Goal: Task Accomplishment & Management: Complete application form

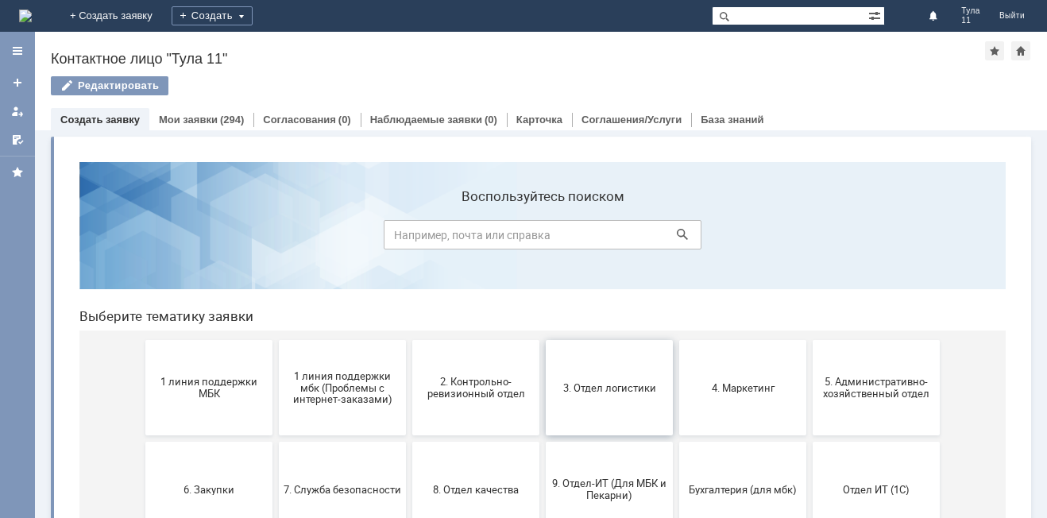
click at [635, 399] on button "3. Отдел логистики" at bounding box center [609, 387] width 127 height 95
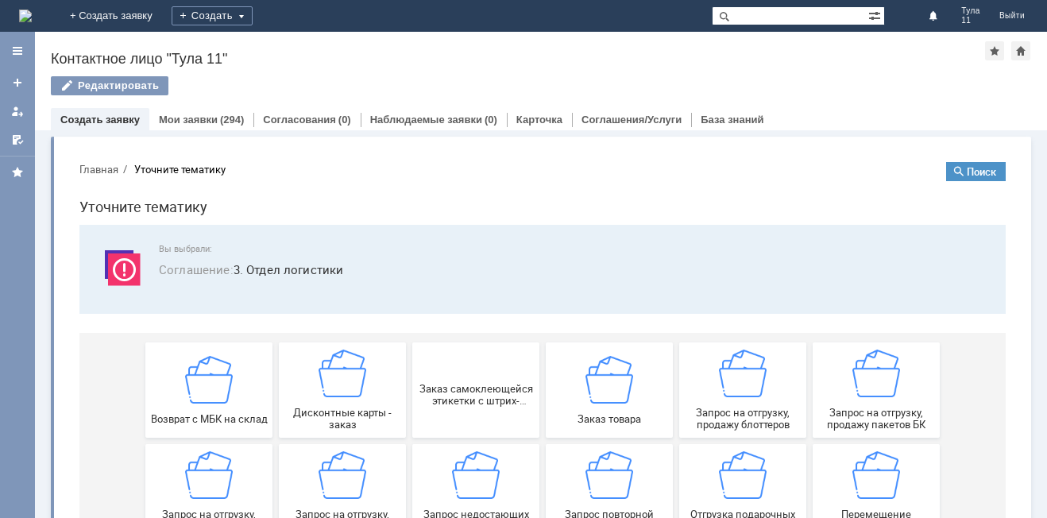
scroll to position [79, 0]
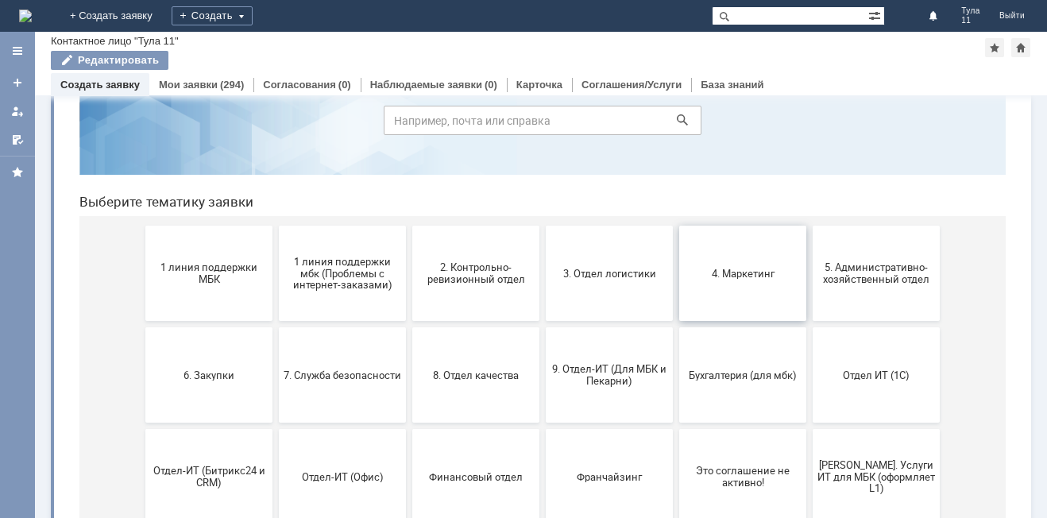
click at [778, 280] on button "4. Маркетинг" at bounding box center [742, 273] width 127 height 95
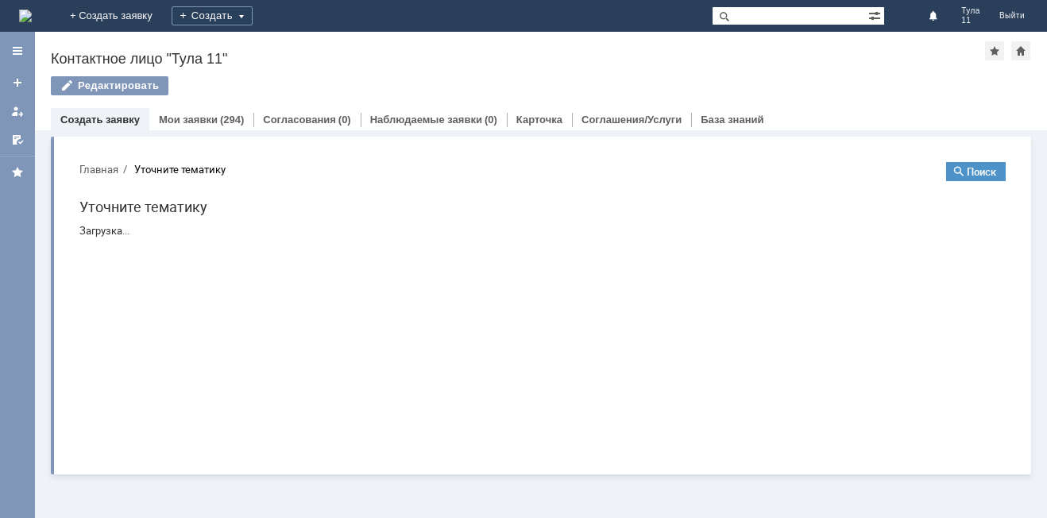
scroll to position [0, 0]
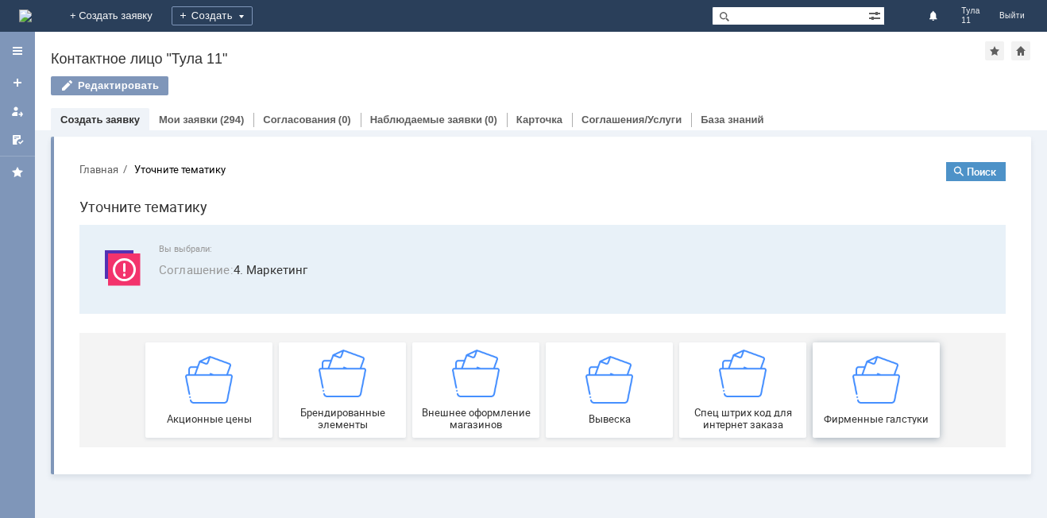
click at [887, 387] on img at bounding box center [876, 379] width 48 height 48
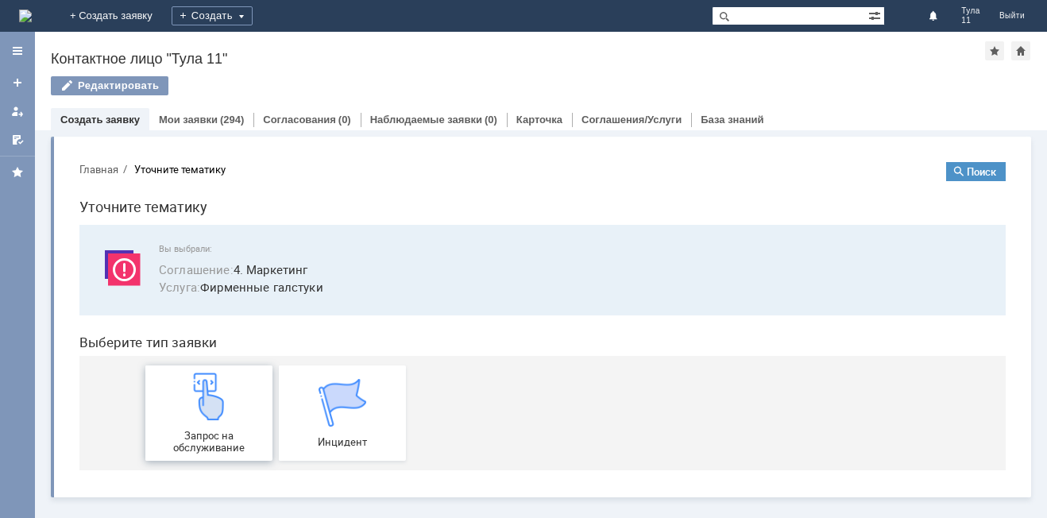
click at [261, 403] on div "Запрос на обслуживание" at bounding box center [209, 412] width 118 height 81
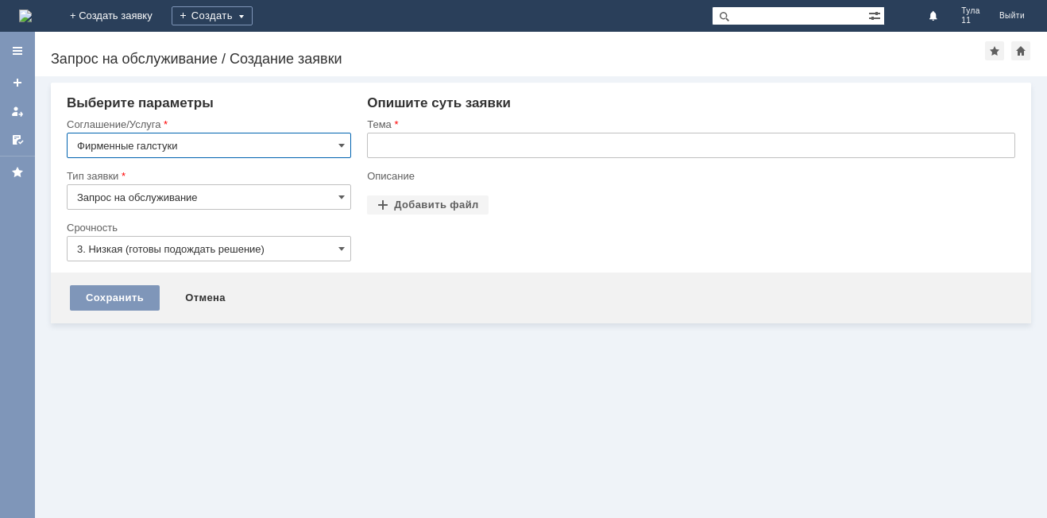
click at [404, 157] on input "text" at bounding box center [691, 145] width 648 height 25
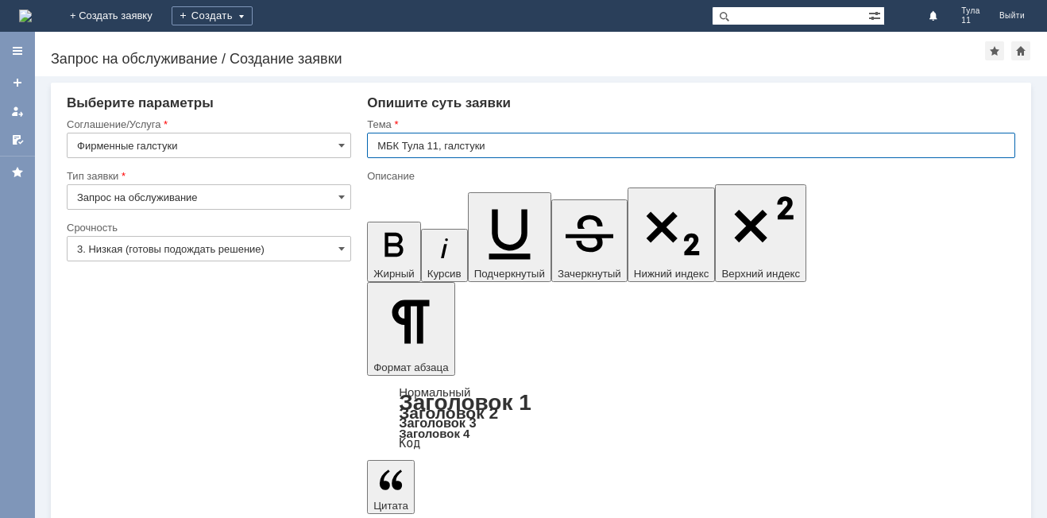
type input "МБК Тула 11, галстуки"
click at [164, 237] on input "3. Низкая (готовы подождать решение)" at bounding box center [209, 248] width 284 height 25
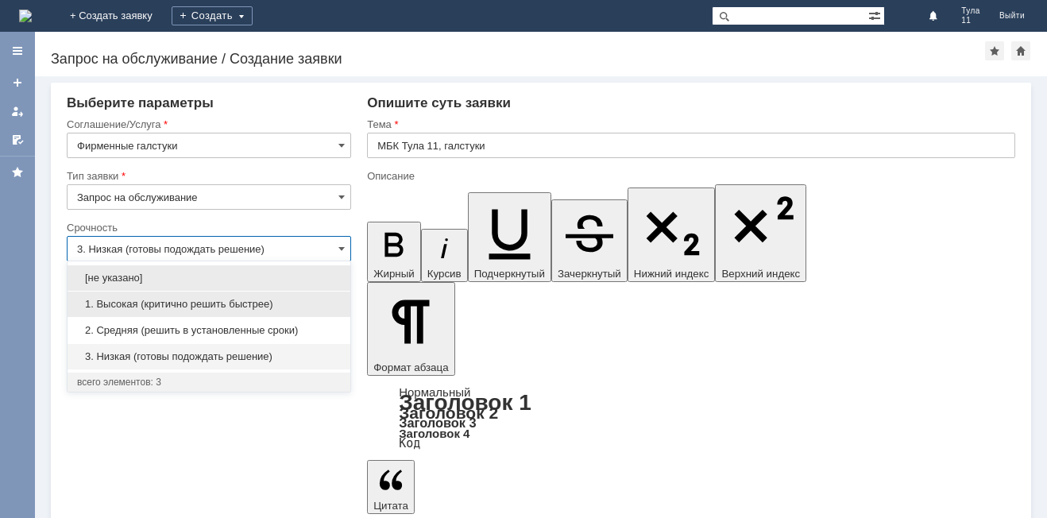
click at [140, 307] on span "1. Высокая (критично решить быстрее)" at bounding box center [209, 304] width 264 height 13
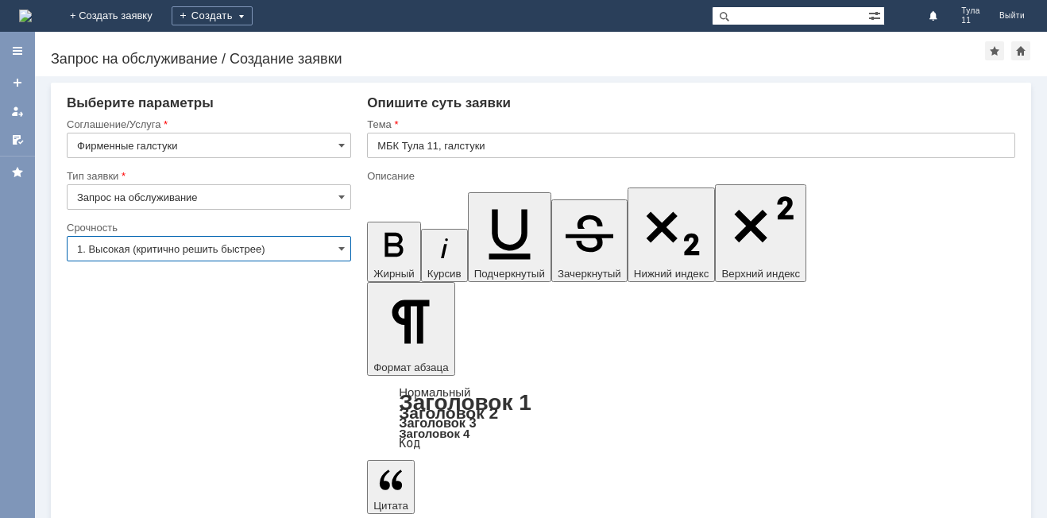
type input "1. Высокая (критично решить быстрее)"
